Goal: Task Accomplishment & Management: Use online tool/utility

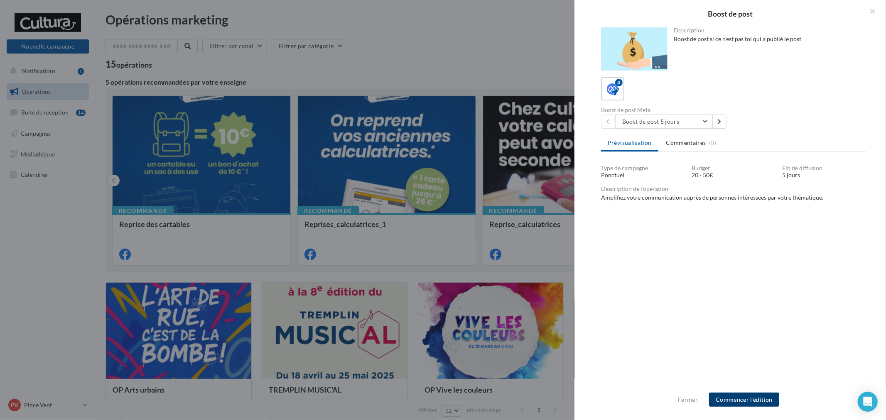
click at [753, 397] on button "Commencer l'édition" at bounding box center [744, 400] width 70 height 14
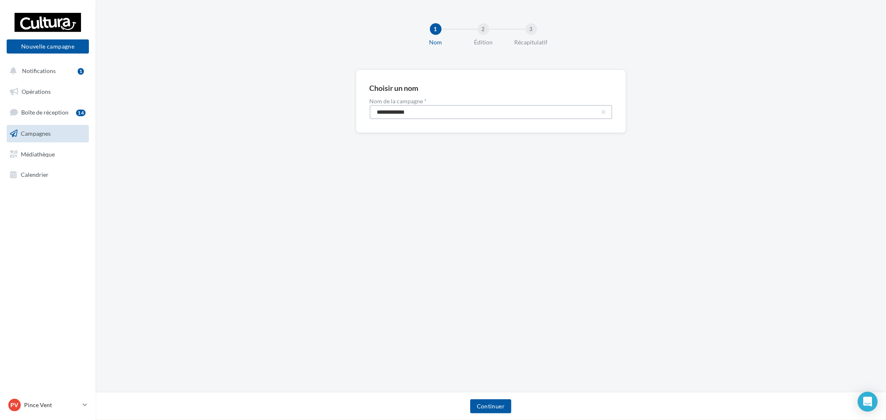
drag, startPoint x: 430, startPoint y: 105, endPoint x: 292, endPoint y: 109, distance: 138.3
click at [304, 108] on div "**********" at bounding box center [490, 115] width 790 height 90
paste input "****"
type input "**********"
click at [495, 406] on button "Continuer" at bounding box center [490, 406] width 41 height 14
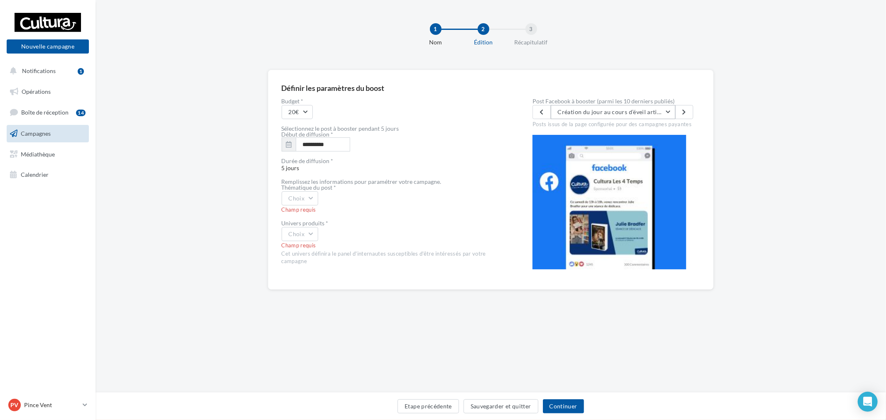
click at [609, 118] on button "Création du jour au cours d’éveil artistique (4-6 ans) Aujourd’hui, Alexandra a…" at bounding box center [613, 112] width 125 height 14
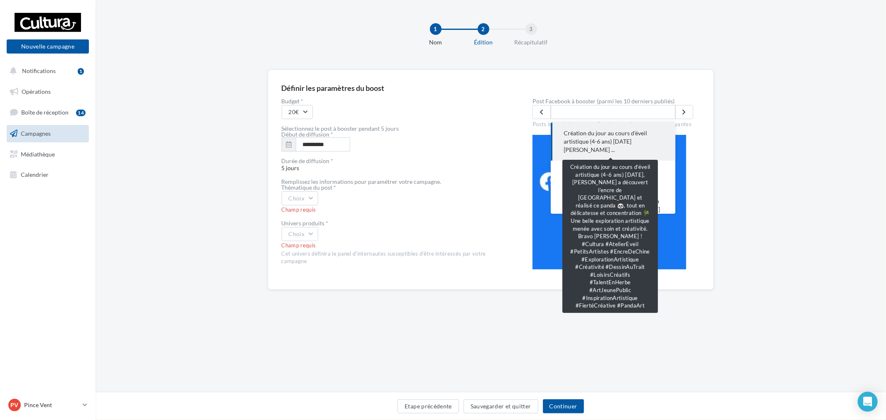
click at [619, 136] on span "Création du jour au cours d’éveil artistique (4-6 ans) Aujourd’hui, Alexandra .…" at bounding box center [613, 141] width 98 height 25
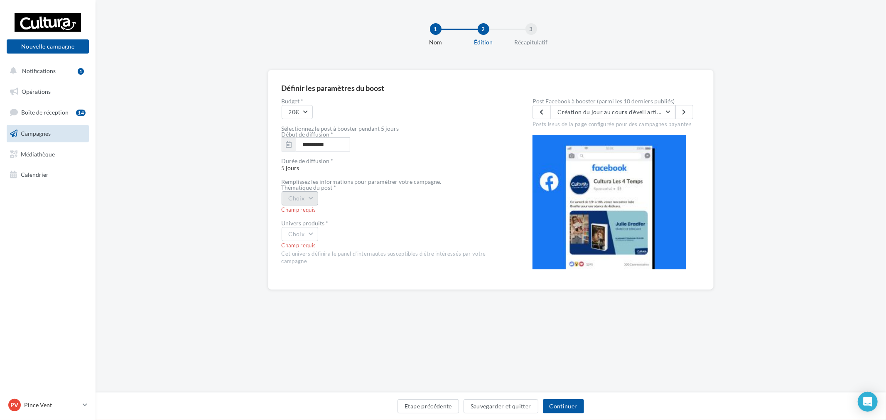
click at [309, 200] on button "Choix" at bounding box center [300, 198] width 37 height 14
click at [328, 264] on div "coup de cœur produits" at bounding box center [333, 261] width 103 height 22
click at [314, 234] on button "Choix" at bounding box center [300, 234] width 37 height 14
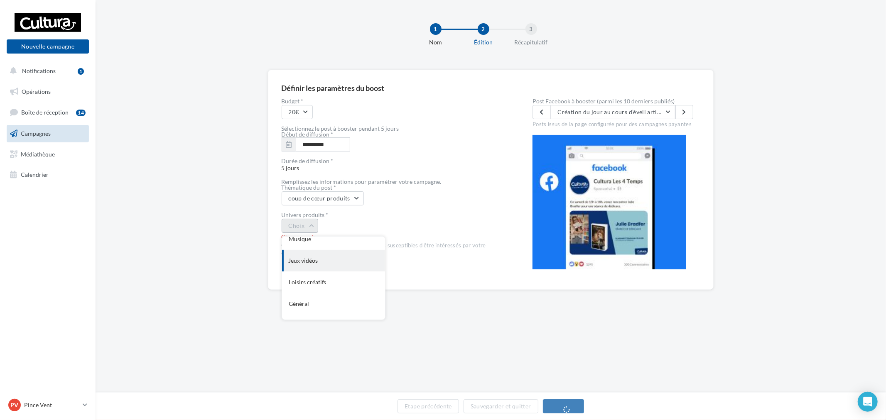
scroll to position [68, 0]
click at [333, 249] on div "Loisirs créatifs" at bounding box center [333, 245] width 103 height 22
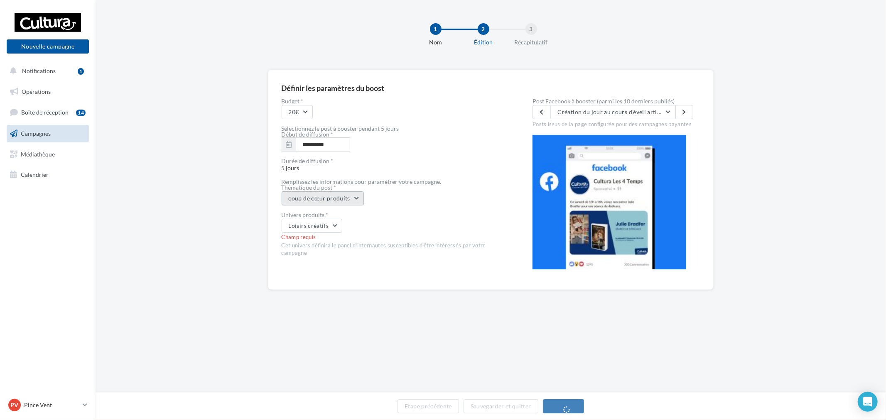
click at [343, 198] on button "coup de cœur produits" at bounding box center [323, 198] width 82 height 14
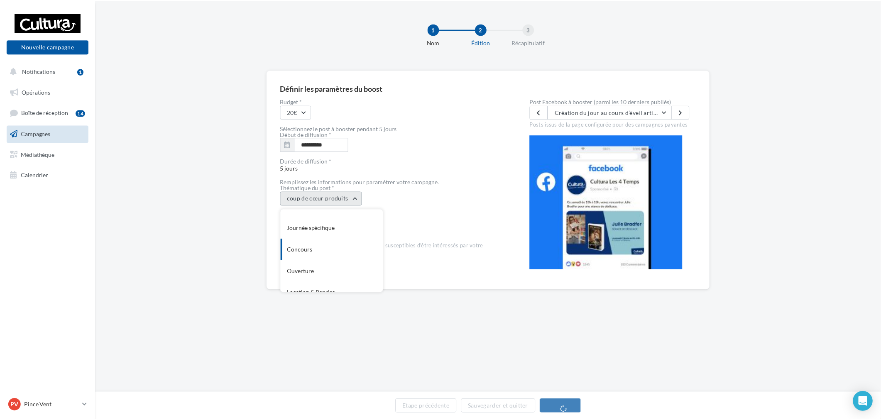
scroll to position [89, 0]
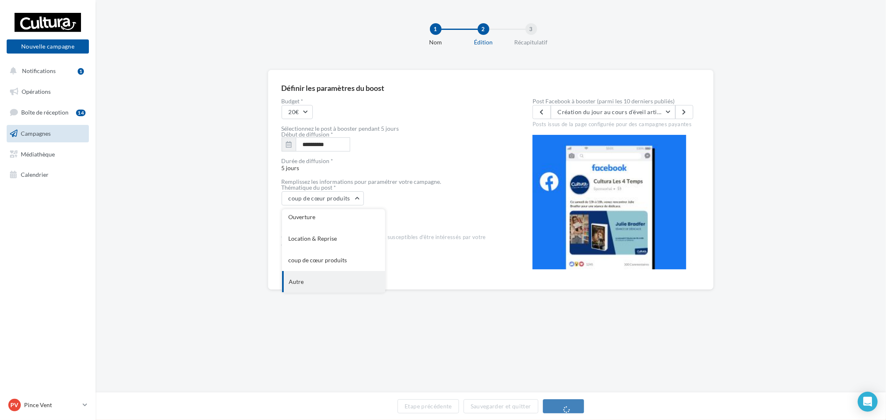
click at [322, 276] on div "Autre" at bounding box center [333, 282] width 103 height 22
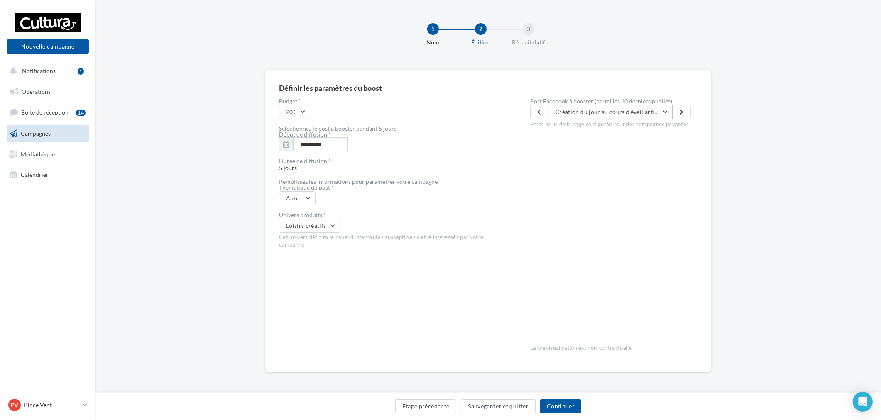
click at [583, 105] on button "Création du jour au cours d’éveil artistique (4-6 ans) Aujourd’hui, Alexandra a…" at bounding box center [610, 112] width 125 height 14
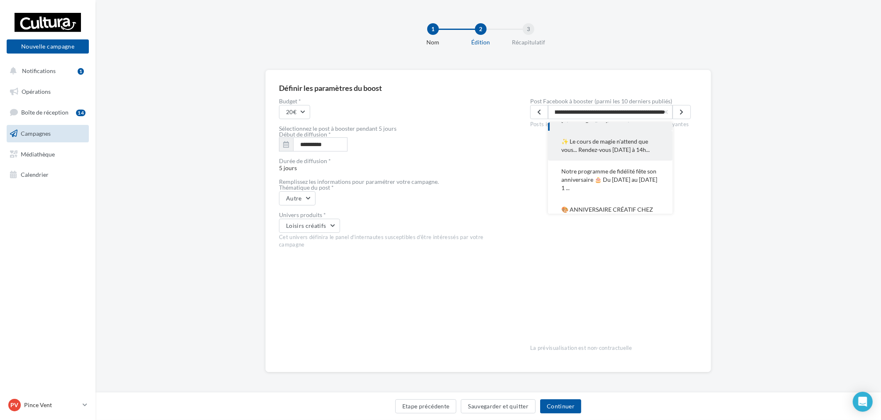
scroll to position [46, 0]
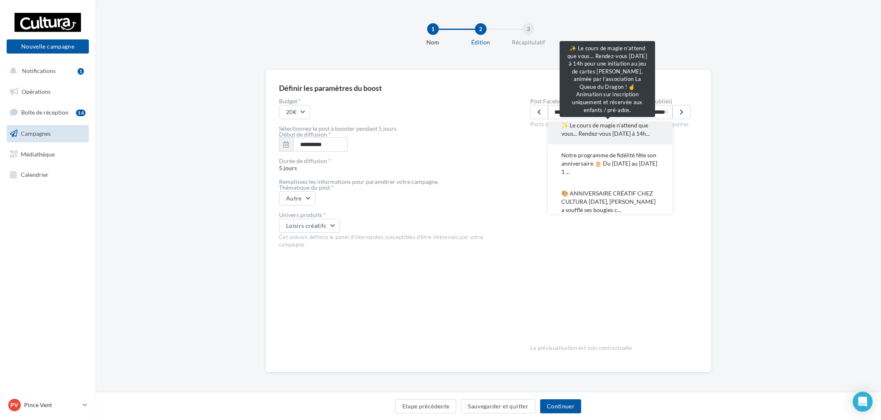
click at [616, 138] on span "✨ Le cours de magie n'attend que vous... Rendez-vous dimanche 21 septembre à 14…" at bounding box center [610, 129] width 98 height 17
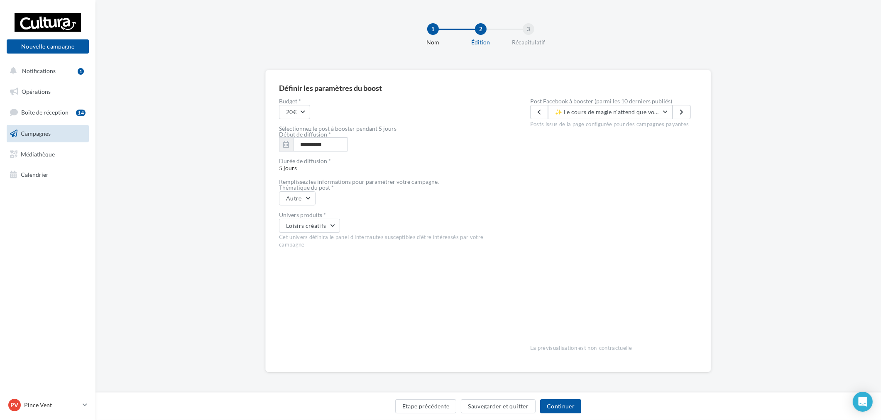
click at [595, 122] on div "Posts issus de la page configurée pour des campagnes payantes" at bounding box center [613, 123] width 167 height 9
click at [612, 113] on span "✨ Le cours de magie n'attend que vous... Rendez-vous dimanche 21 septembre à 14…" at bounding box center [887, 111] width 664 height 7
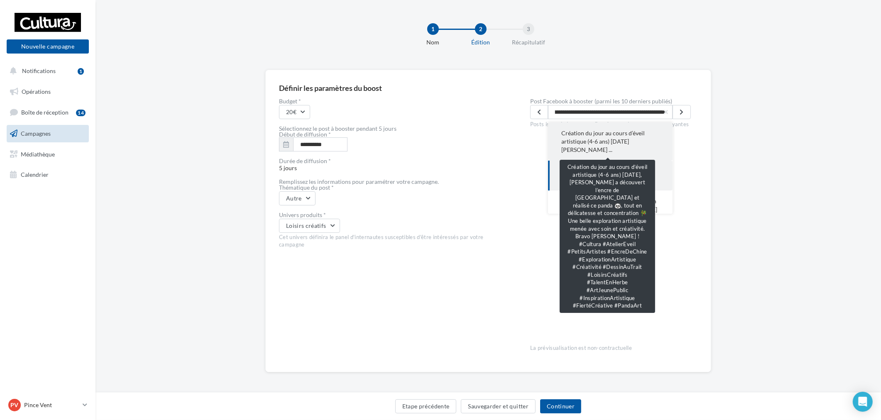
click at [618, 140] on span "Création du jour au cours d’éveil artistique (4-6 ans) Aujourd’hui, Alexandra .…" at bounding box center [610, 141] width 98 height 25
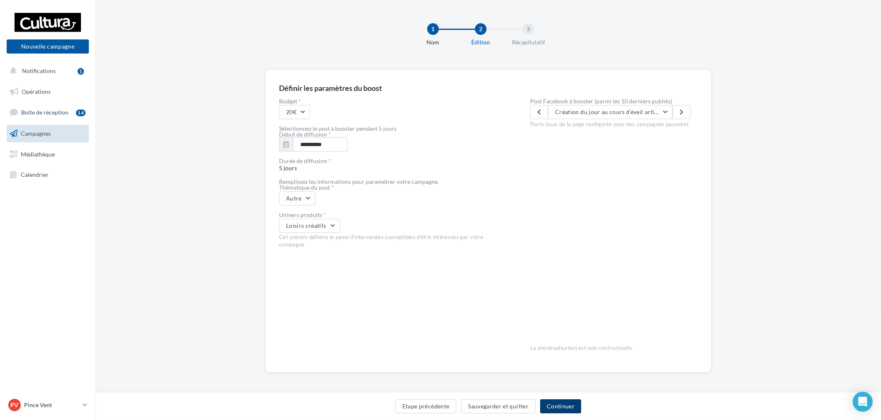
click at [561, 408] on button "Continuer" at bounding box center [560, 406] width 41 height 14
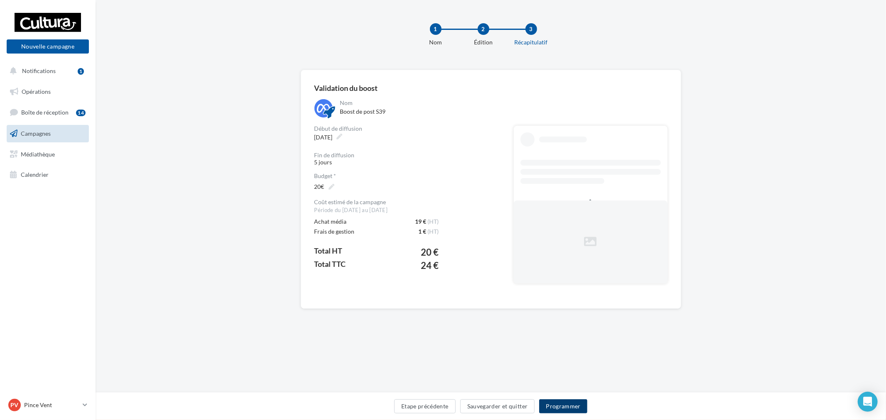
click at [570, 405] on button "Programmer" at bounding box center [563, 406] width 48 height 14
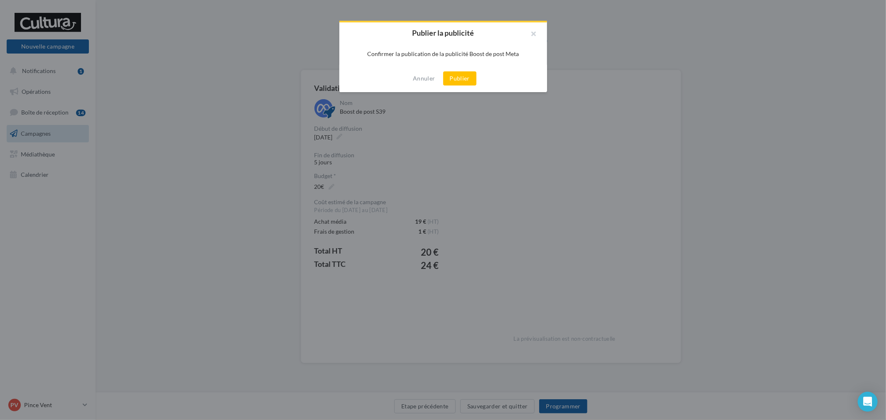
click at [458, 80] on button "Publier" at bounding box center [459, 78] width 33 height 14
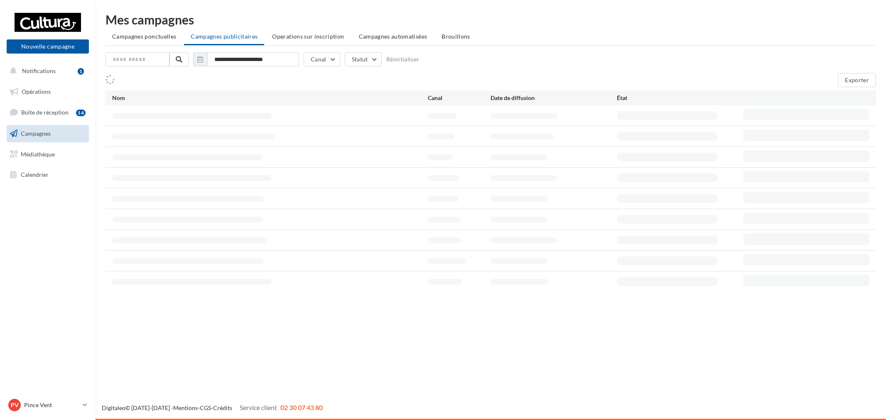
click at [81, 409] on link "PV Pince Vent r.duriaux5@cultura.fr" at bounding box center [48, 405] width 82 height 16
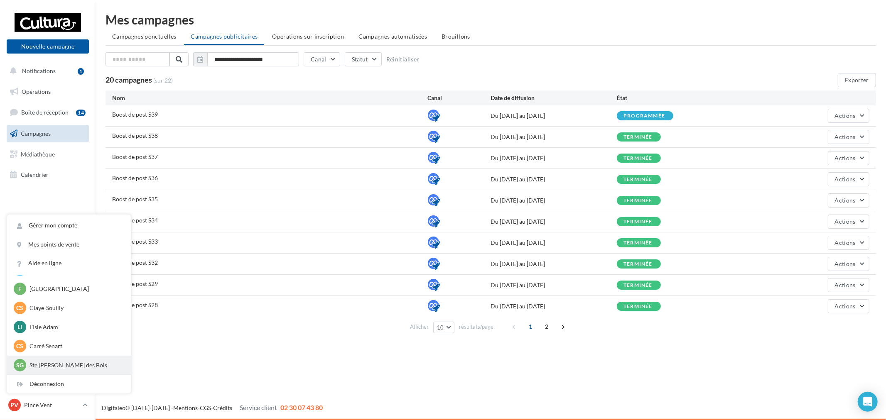
scroll to position [57, 0]
click at [59, 362] on p "Ste Geneviève des Bois" at bounding box center [74, 365] width 91 height 8
